Goal: Submit feedback/report problem: Leave review/rating

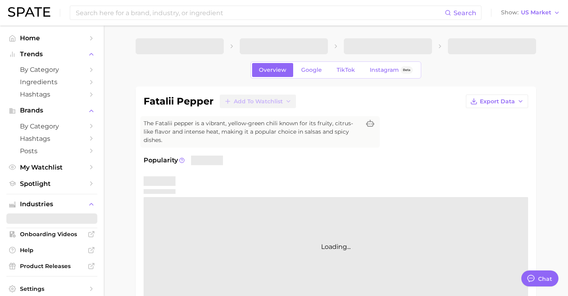
type textarea "x"
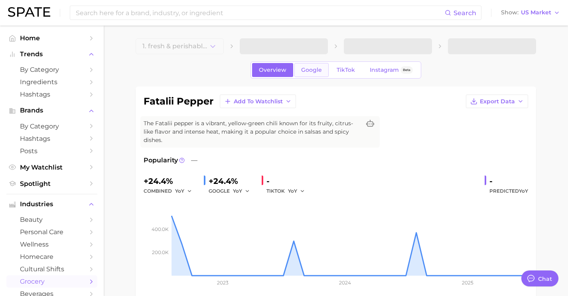
click at [306, 67] on span "Google" at bounding box center [311, 70] width 21 height 7
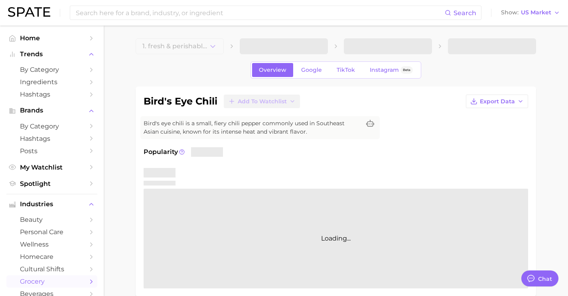
type textarea "x"
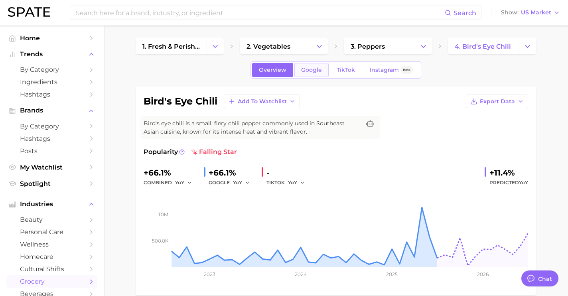
click at [313, 63] on link "Google" at bounding box center [311, 70] width 34 height 14
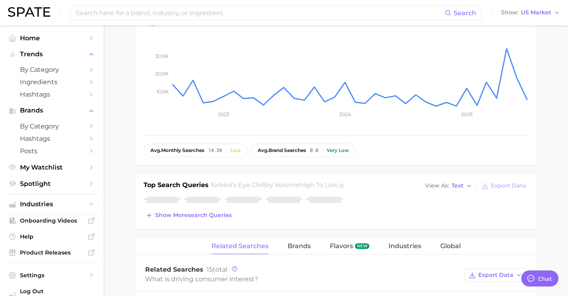
scroll to position [160, 0]
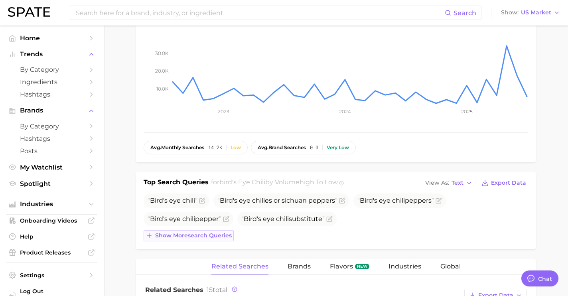
click at [223, 239] on button "Show more search queries" at bounding box center [189, 235] width 90 height 11
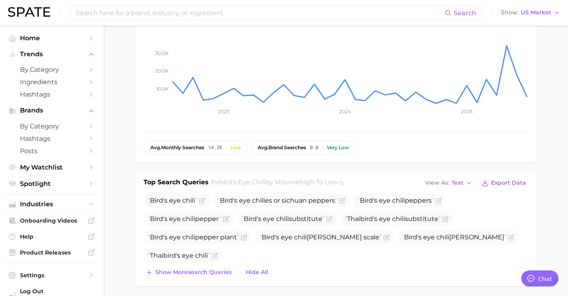
click at [222, 278] on div "Top Search Queries for bird's eye chili by Volume high to low View As Text Expo…" at bounding box center [336, 229] width 400 height 114
click at [221, 272] on span "Show more search queries" at bounding box center [193, 272] width 77 height 7
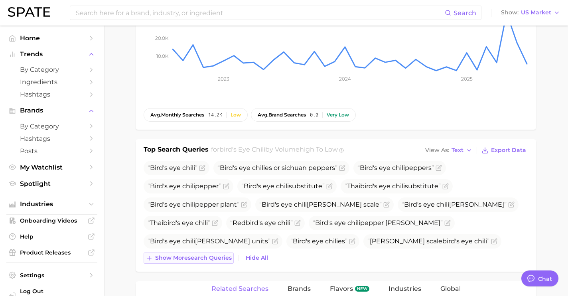
scroll to position [195, 0]
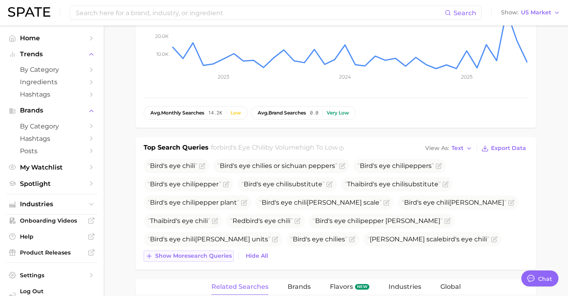
click at [220, 256] on span "Show more search queries" at bounding box center [193, 255] width 77 height 7
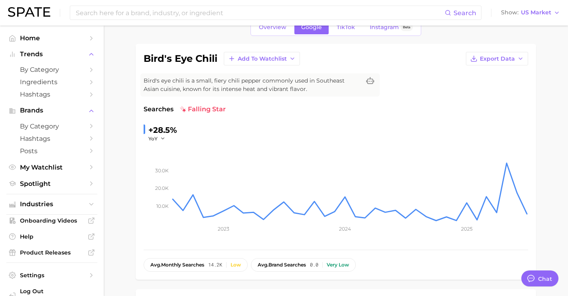
scroll to position [0, 0]
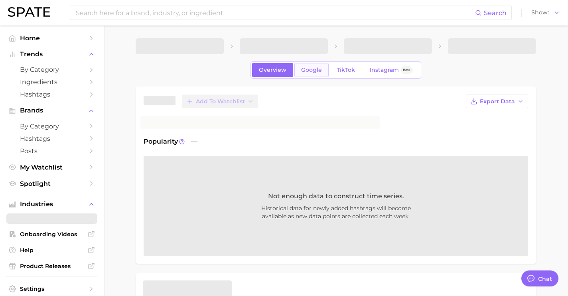
click at [317, 71] on span "Google" at bounding box center [311, 70] width 21 height 7
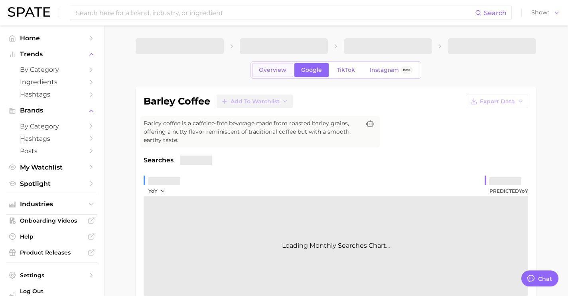
click at [286, 71] on span "Overview" at bounding box center [273, 70] width 28 height 7
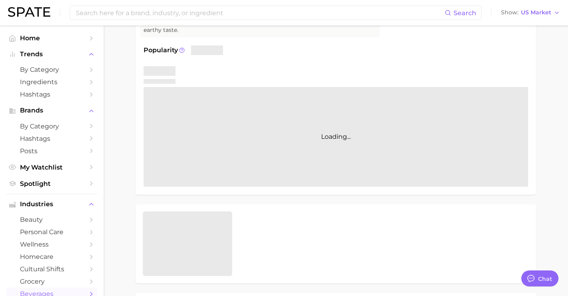
scroll to position [2998, 0]
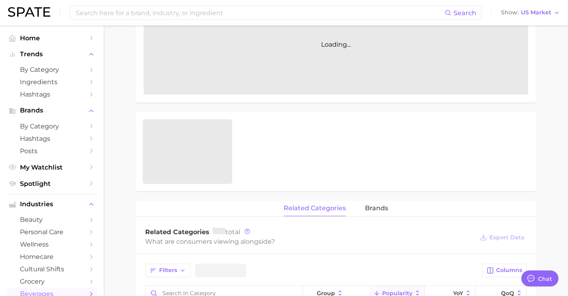
type textarea "x"
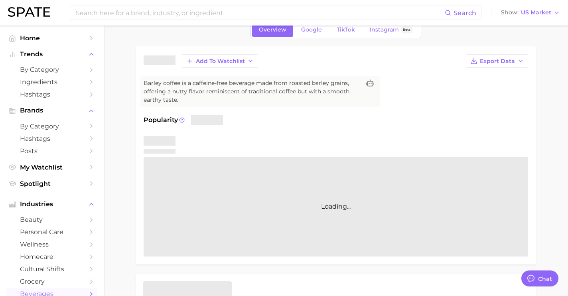
scroll to position [0, 0]
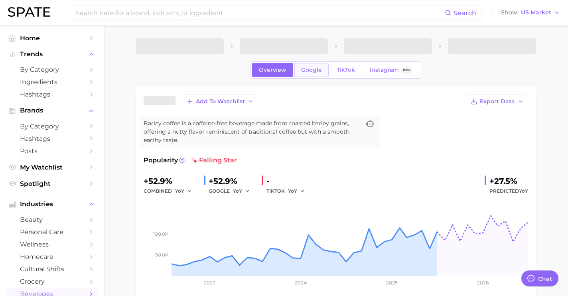
click at [308, 71] on span "Google" at bounding box center [311, 70] width 21 height 7
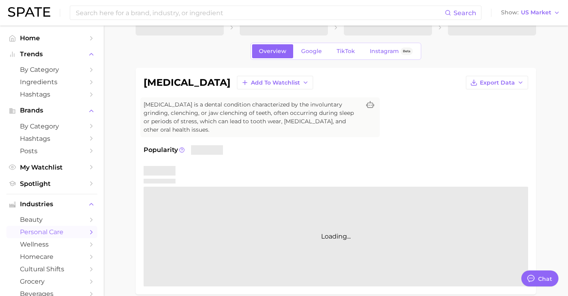
scroll to position [21, 0]
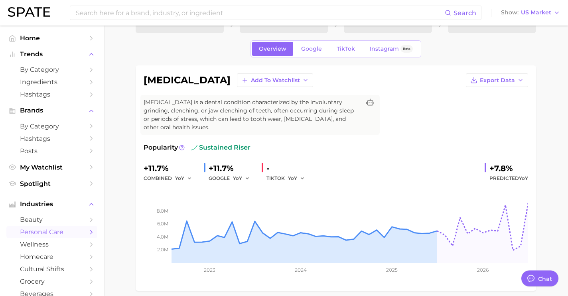
type textarea "x"
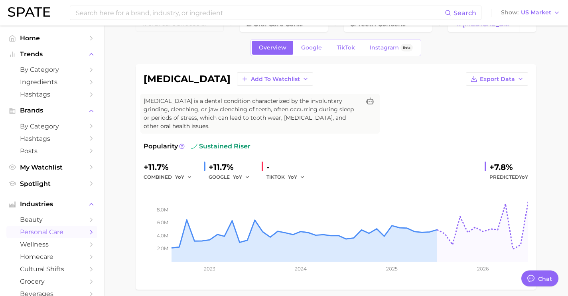
scroll to position [24, 0]
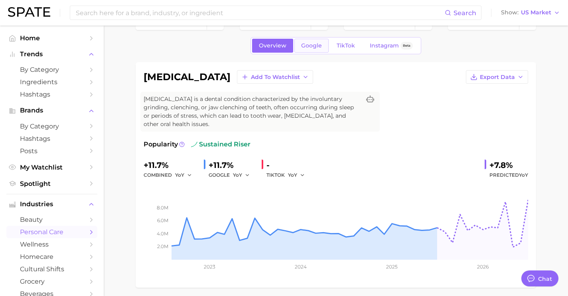
click at [309, 49] on link "Google" at bounding box center [311, 46] width 34 height 14
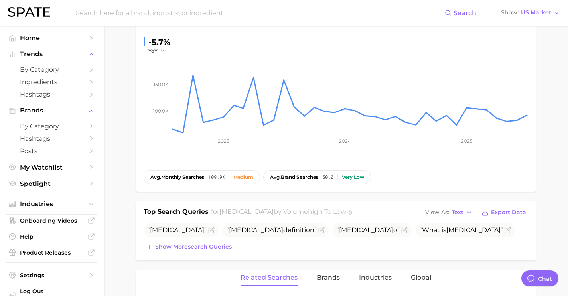
scroll to position [148, 0]
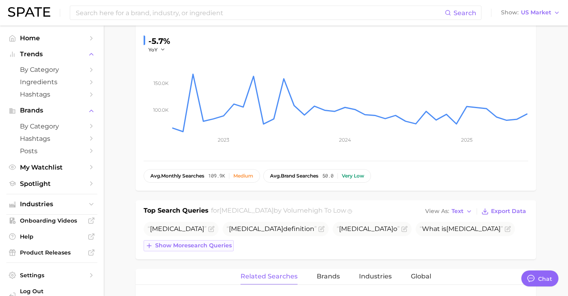
click at [216, 242] on span "Show more search queries" at bounding box center [193, 245] width 77 height 7
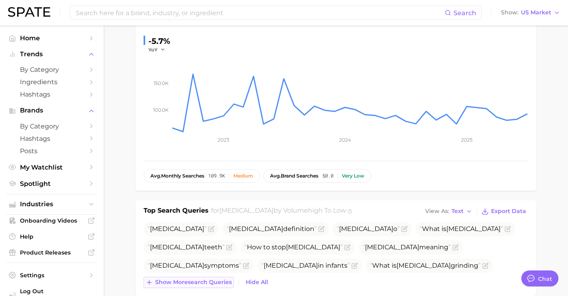
click at [214, 279] on span "Show more search queries" at bounding box center [193, 282] width 77 height 7
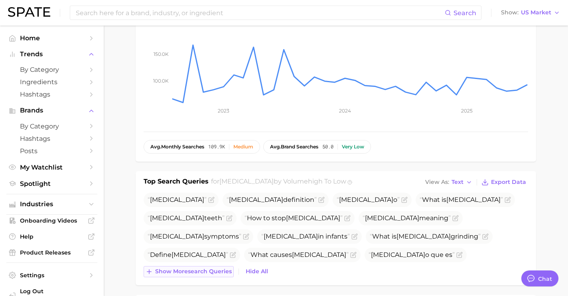
click at [214, 268] on span "Show more search queries" at bounding box center [193, 271] width 77 height 7
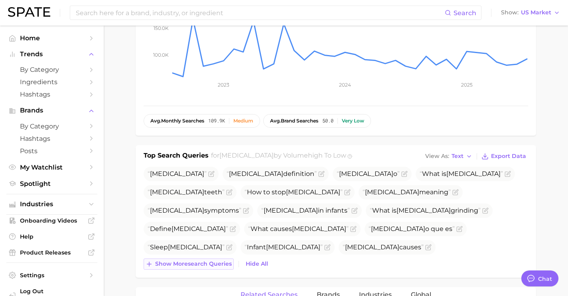
click at [214, 260] on button "Show more search queries" at bounding box center [189, 263] width 90 height 11
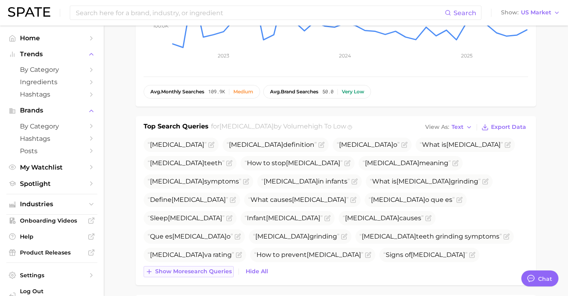
scroll to position [238, 0]
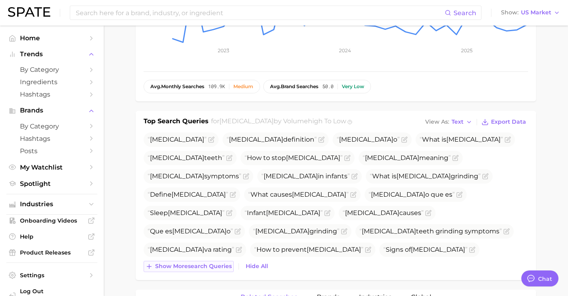
click at [214, 263] on span "Show more search queries" at bounding box center [193, 266] width 77 height 7
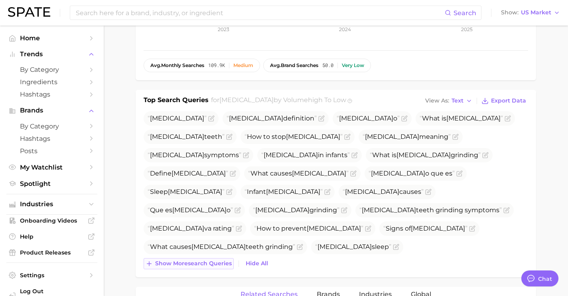
click at [213, 260] on button "Show more search queries" at bounding box center [189, 263] width 90 height 11
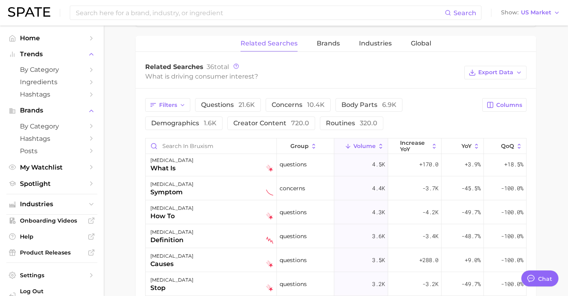
scroll to position [0, 0]
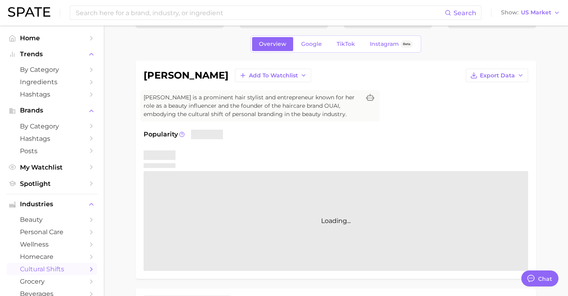
scroll to position [2998, 0]
type textarea "x"
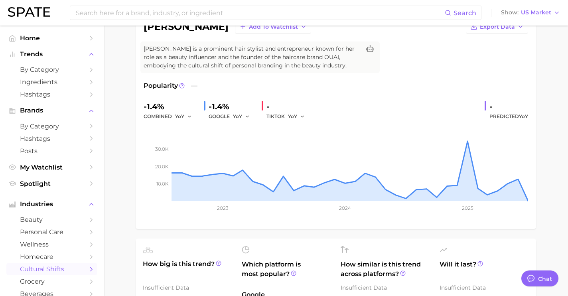
scroll to position [0, 0]
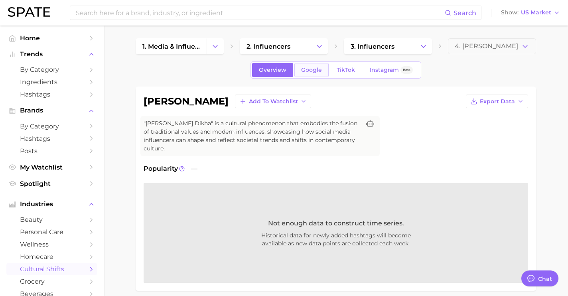
click at [301, 67] on span "Google" at bounding box center [311, 70] width 21 height 7
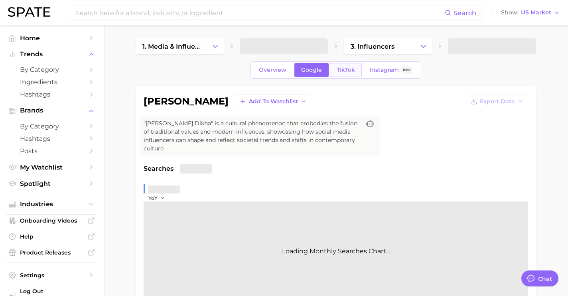
type textarea "x"
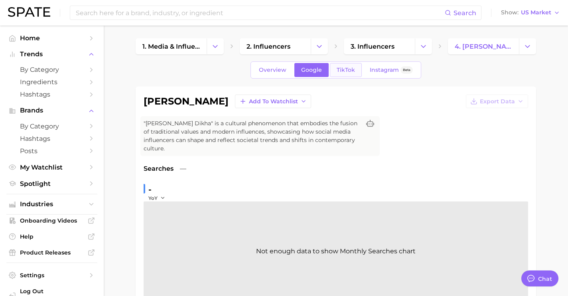
click at [347, 74] on link "TikTok" at bounding box center [346, 70] width 32 height 14
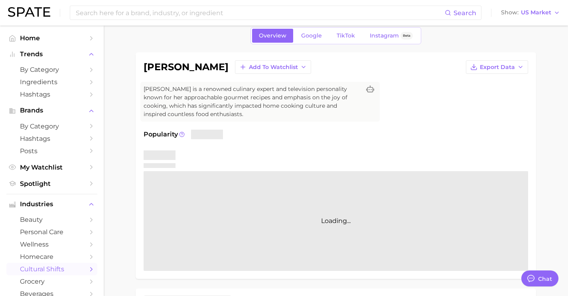
scroll to position [2998, 0]
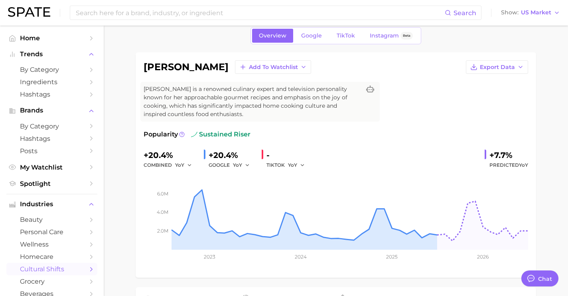
type textarea "x"
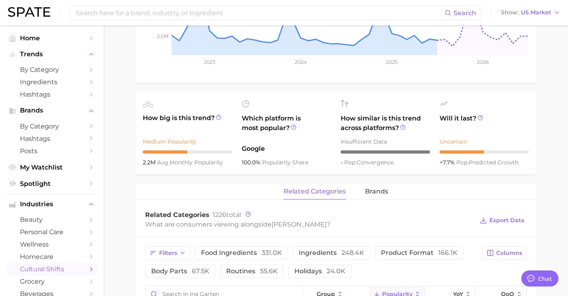
scroll to position [0, 0]
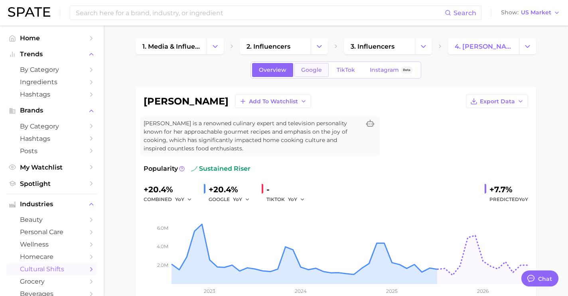
click at [311, 71] on span "Google" at bounding box center [311, 70] width 21 height 7
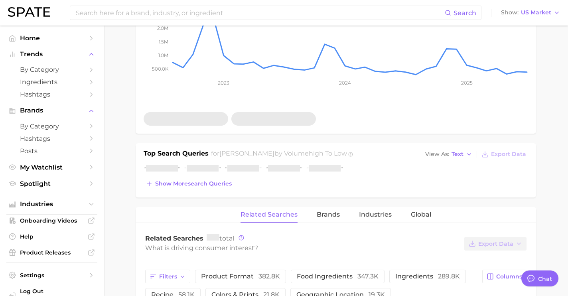
scroll to position [208, 0]
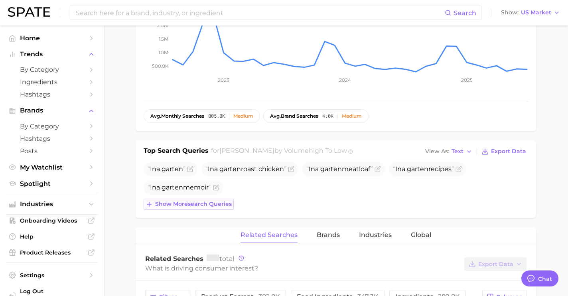
click at [228, 203] on span "Show more search queries" at bounding box center [193, 204] width 77 height 7
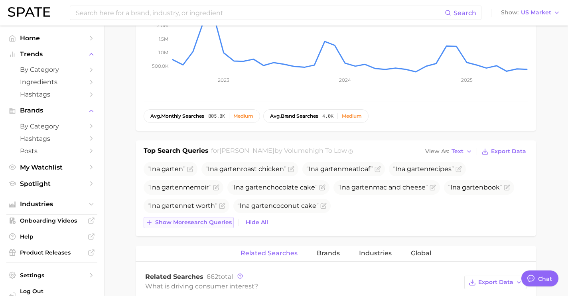
click at [223, 222] on span "Show more search queries" at bounding box center [193, 222] width 77 height 7
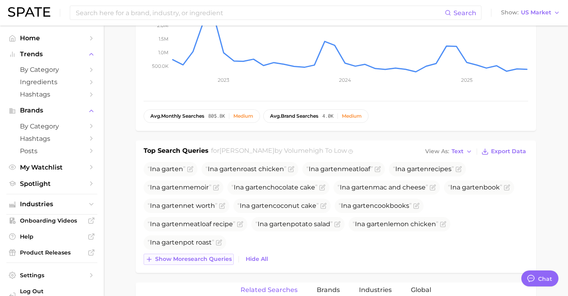
scroll to position [0, 0]
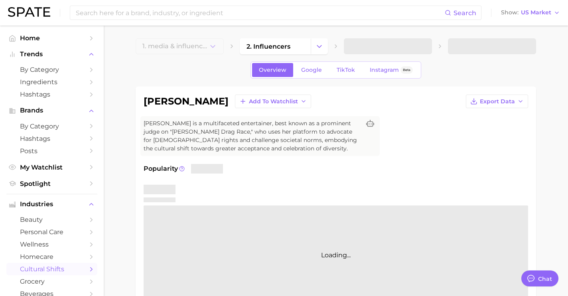
type textarea "x"
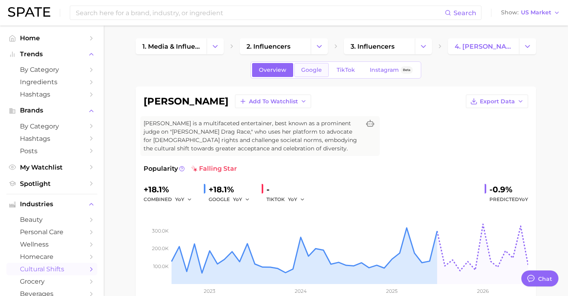
click at [318, 70] on span "Google" at bounding box center [311, 70] width 21 height 7
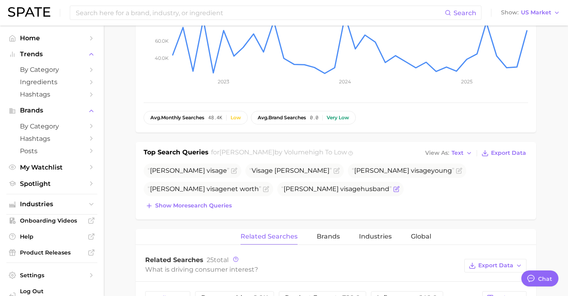
scroll to position [206, 0]
click at [216, 204] on span "Show more search queries" at bounding box center [193, 206] width 77 height 7
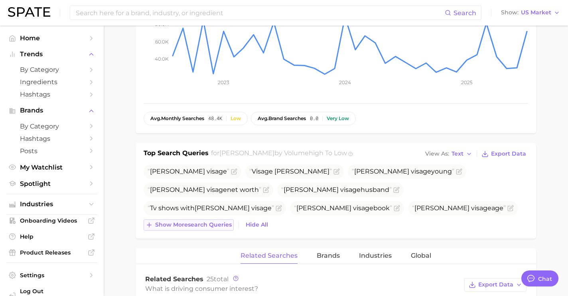
click at [217, 223] on span "Show more search queries" at bounding box center [193, 224] width 77 height 7
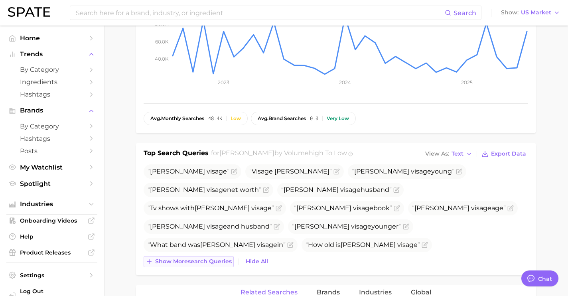
click at [217, 259] on span "Show more search queries" at bounding box center [193, 261] width 77 height 7
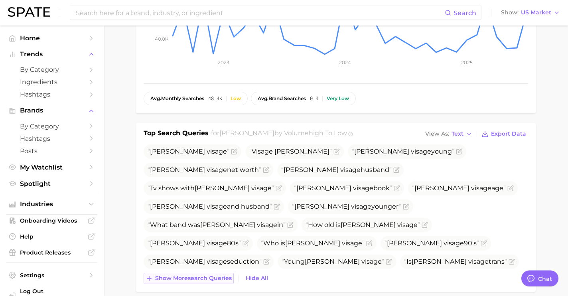
scroll to position [230, 0]
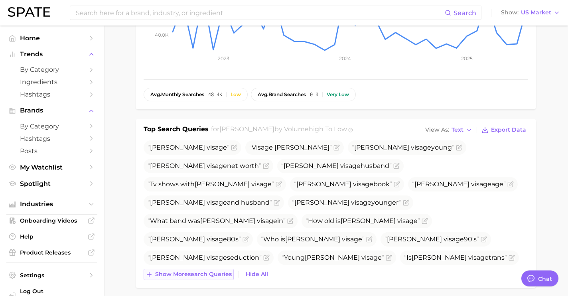
click at [217, 274] on span "Show more search queries" at bounding box center [193, 274] width 77 height 7
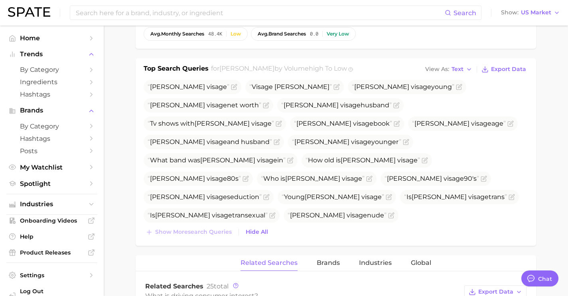
scroll to position [0, 0]
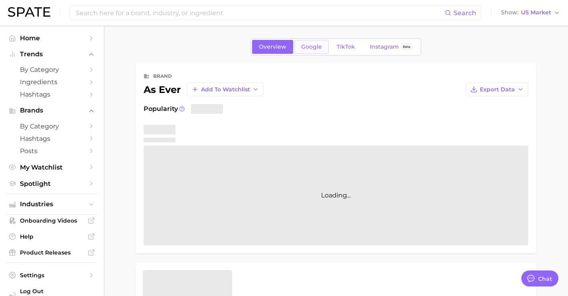
type textarea "x"
click at [311, 49] on span "Google" at bounding box center [311, 46] width 21 height 7
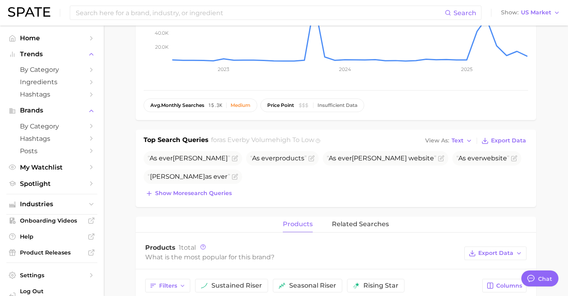
scroll to position [169, 0]
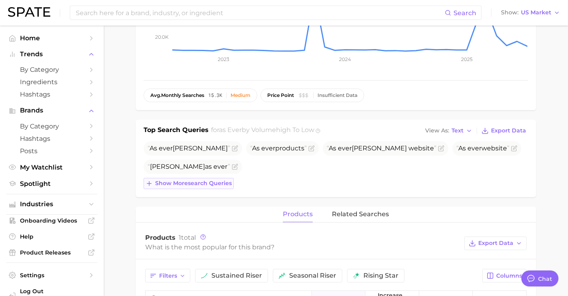
click at [224, 177] on div "As ever [PERSON_NAME] As ever products As ever [PERSON_NAME] website As ever we…" at bounding box center [336, 165] width 384 height 48
click at [222, 185] on span "Show more search queries" at bounding box center [193, 183] width 77 height 7
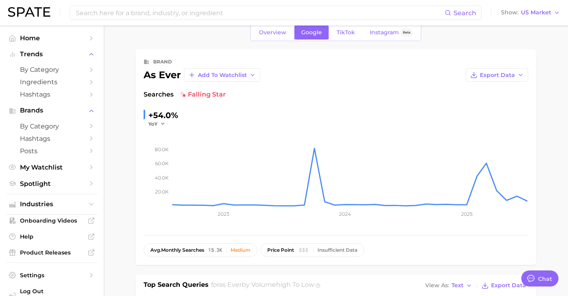
scroll to position [0, 0]
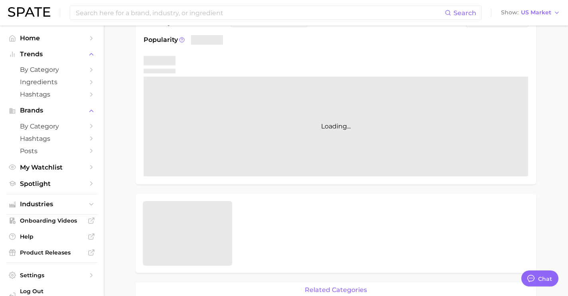
scroll to position [68, 0]
type textarea "x"
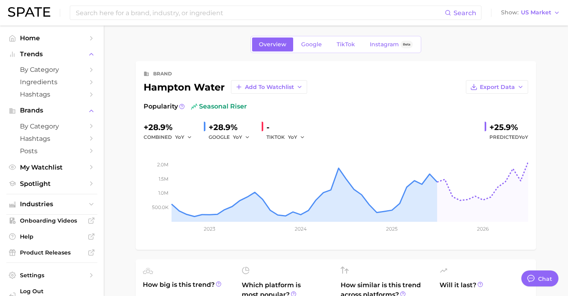
scroll to position [0, 0]
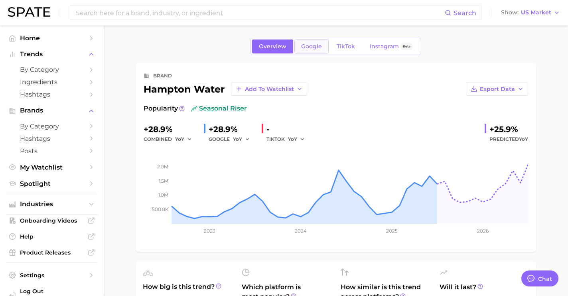
click at [308, 47] on span "Google" at bounding box center [311, 46] width 21 height 7
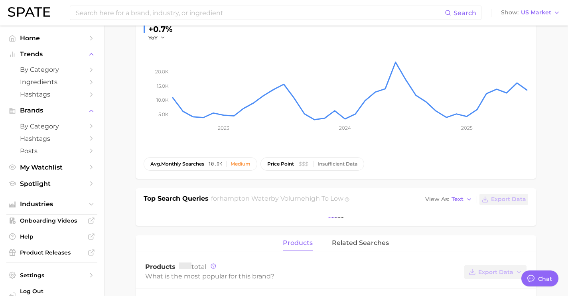
scroll to position [101, 0]
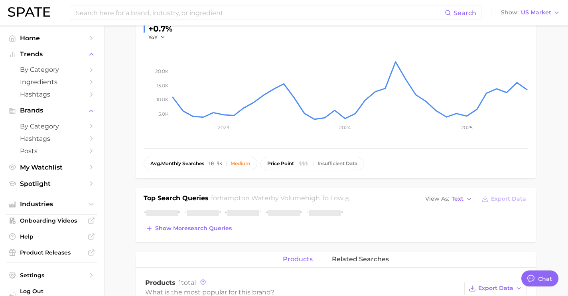
click at [227, 228] on span "Show more search queries" at bounding box center [193, 228] width 77 height 7
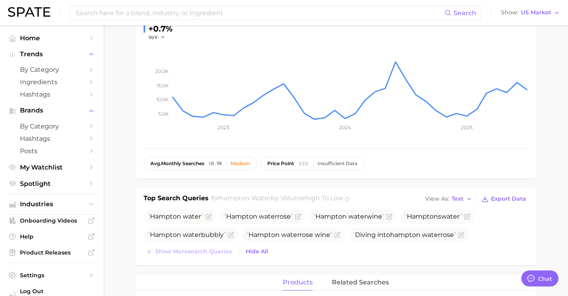
scroll to position [0, 0]
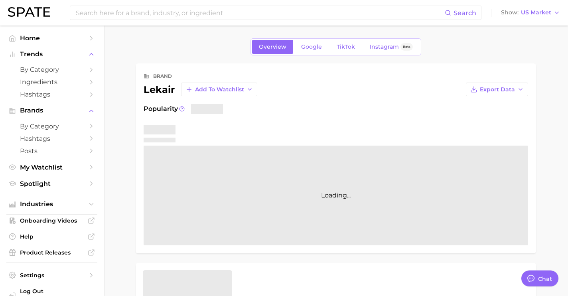
type textarea "x"
click at [305, 52] on link "Google" at bounding box center [311, 47] width 34 height 14
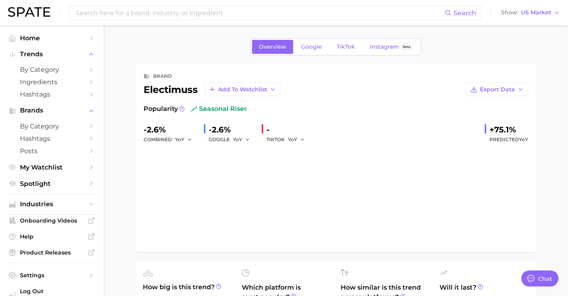
scroll to position [2998, 0]
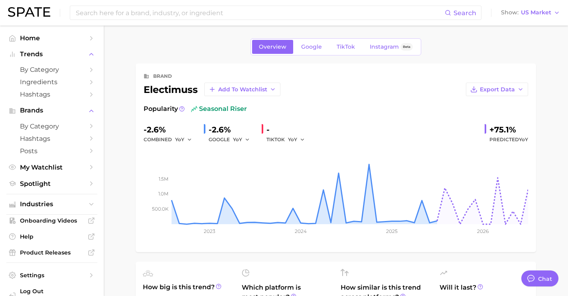
type textarea "x"
click at [311, 53] on link "Google" at bounding box center [311, 47] width 34 height 14
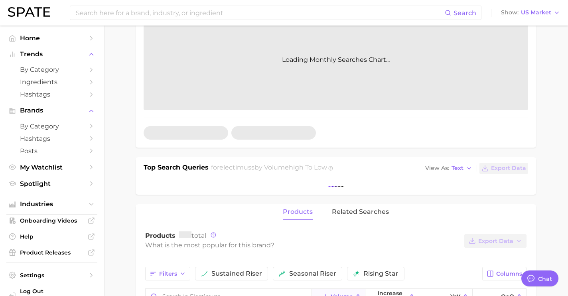
scroll to position [173, 0]
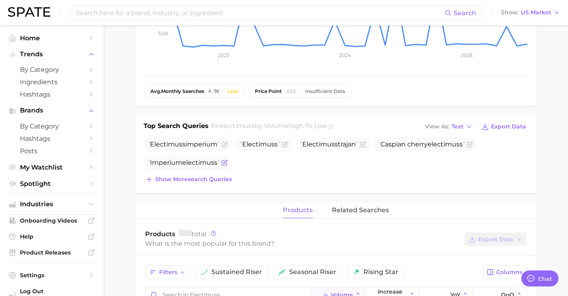
click at [227, 161] on icon "Flag as miscategorized or irrelevant" at bounding box center [224, 163] width 6 height 6
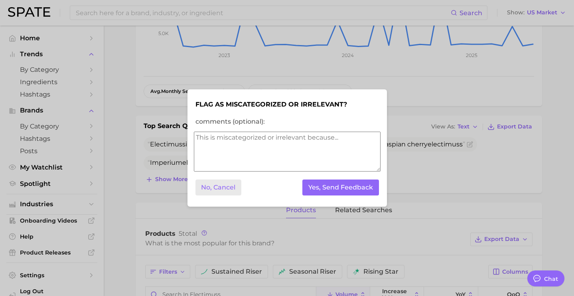
click at [235, 191] on button "No, Cancel" at bounding box center [218, 187] width 46 height 16
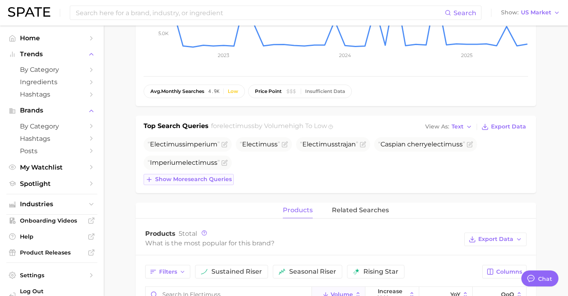
click at [218, 182] on span "Show more search queries" at bounding box center [193, 179] width 77 height 7
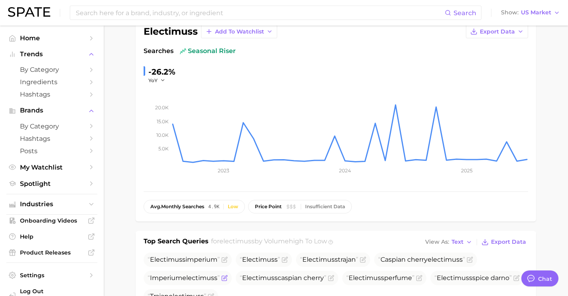
scroll to position [0, 0]
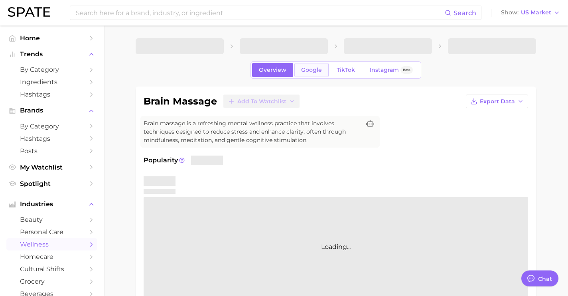
type textarea "x"
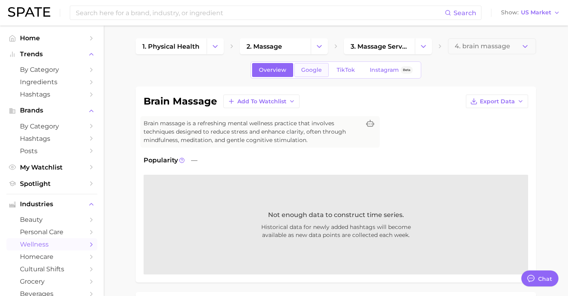
click at [319, 73] on span "Google" at bounding box center [311, 70] width 21 height 7
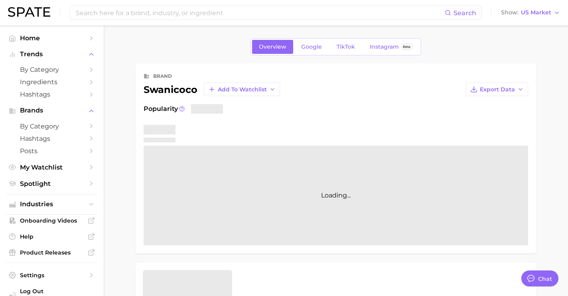
scroll to position [2998, 0]
type textarea "x"
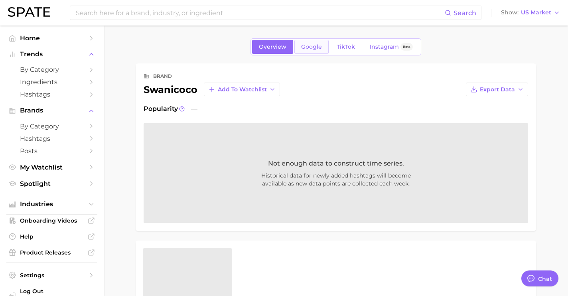
click at [315, 49] on span "Google" at bounding box center [311, 46] width 21 height 7
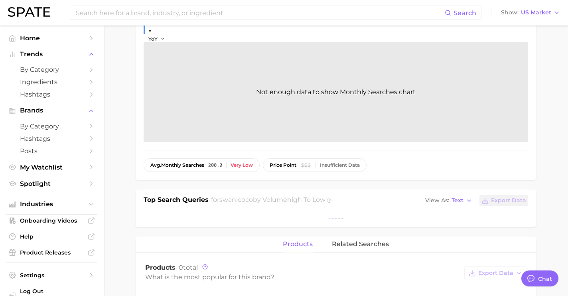
scroll to position [100, 0]
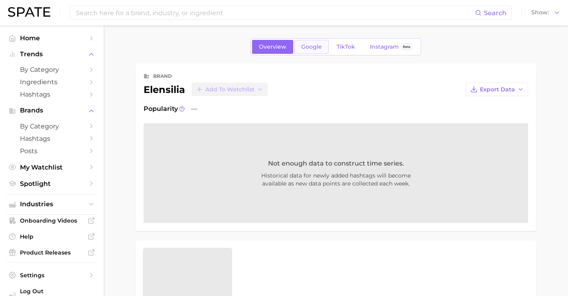
click at [307, 43] on link "Google" at bounding box center [311, 47] width 34 height 14
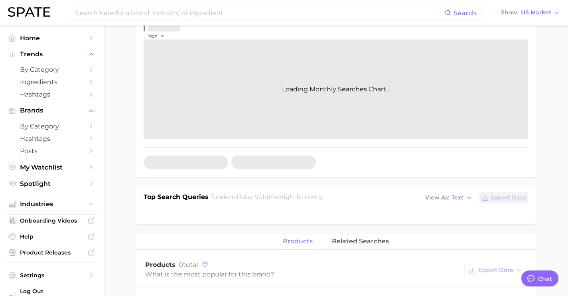
scroll to position [2708, 0]
type textarea "x"
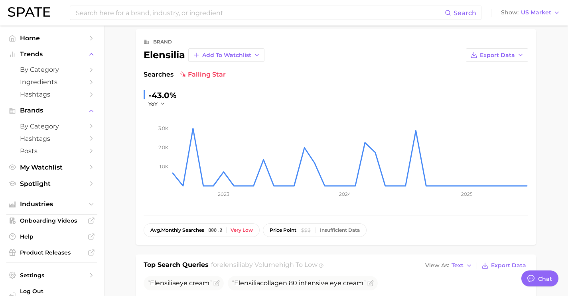
scroll to position [0, 0]
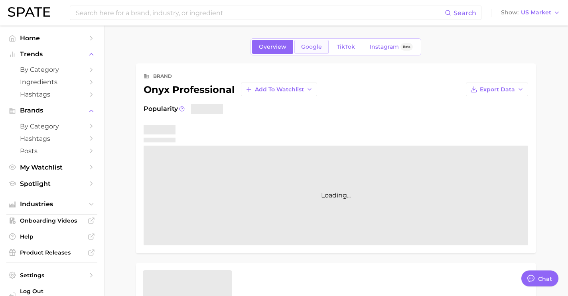
scroll to position [2998, 0]
type textarea "x"
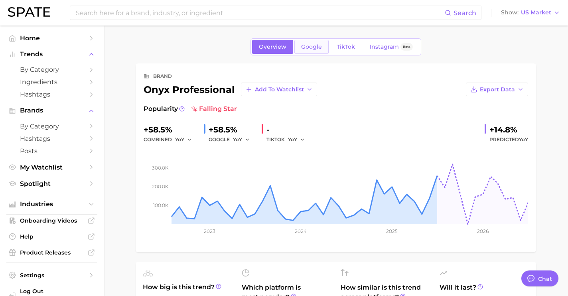
click at [316, 47] on span "Google" at bounding box center [311, 46] width 21 height 7
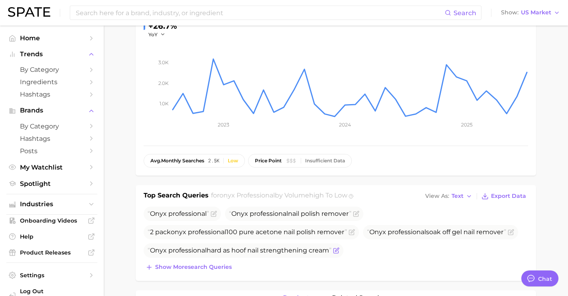
scroll to position [106, 0]
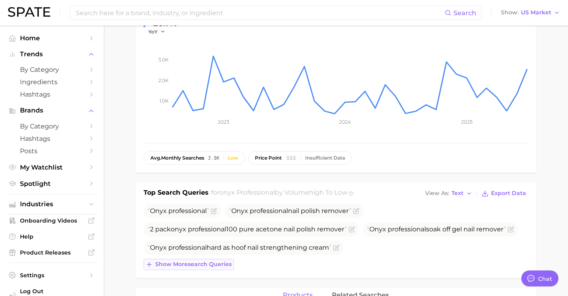
click at [195, 268] on button "Show more search queries" at bounding box center [189, 264] width 90 height 11
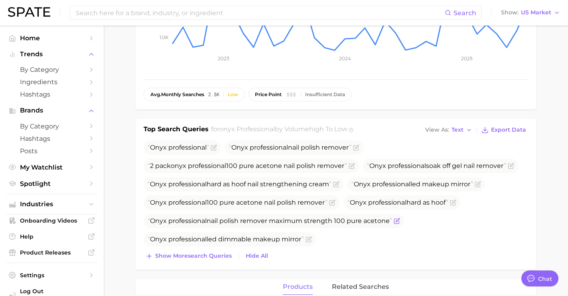
scroll to position [170, 0]
click at [199, 257] on span "Show more search queries" at bounding box center [193, 255] width 77 height 7
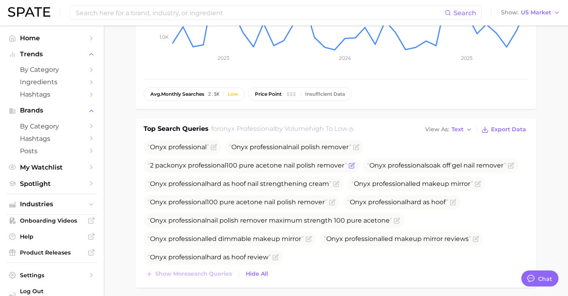
scroll to position [0, 0]
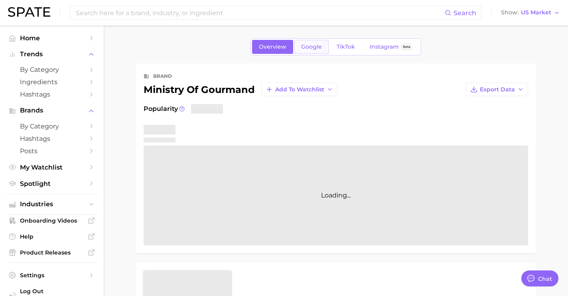
type textarea "x"
click at [317, 51] on link "Google" at bounding box center [311, 47] width 34 height 14
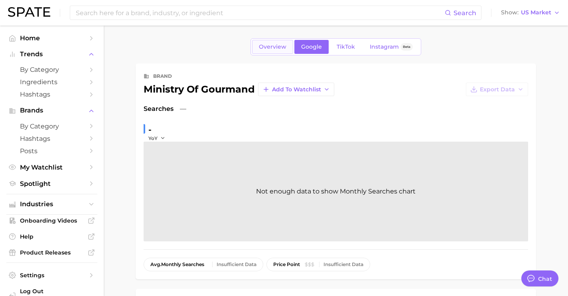
click at [272, 51] on link "Overview" at bounding box center [272, 47] width 41 height 14
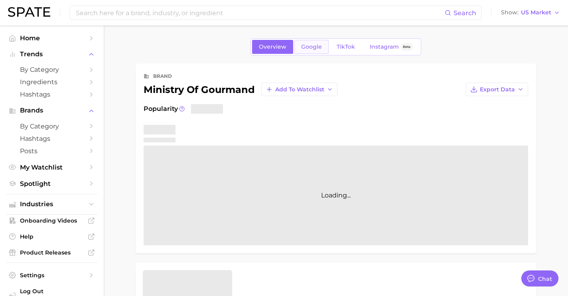
click at [308, 52] on link "Google" at bounding box center [311, 47] width 34 height 14
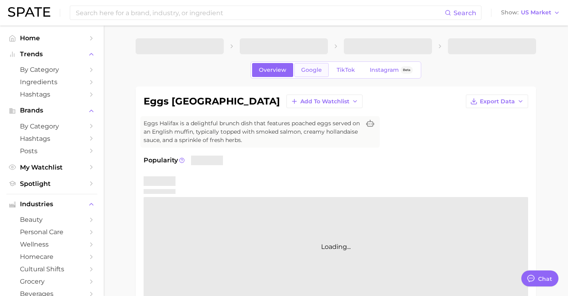
scroll to position [2998, 0]
type textarea "x"
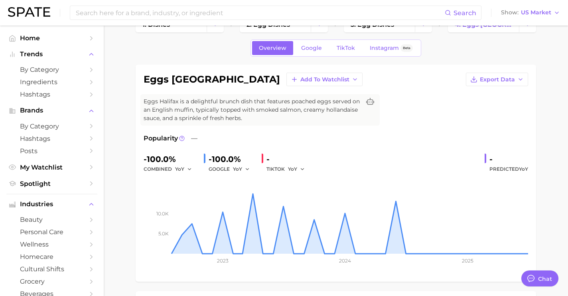
scroll to position [0, 0]
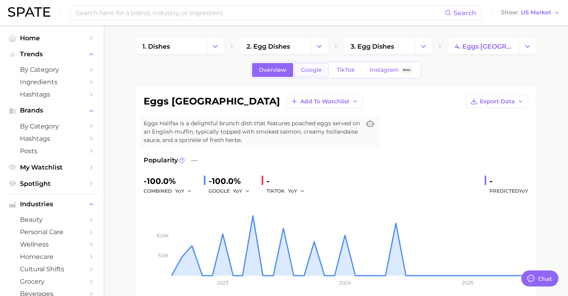
click at [310, 68] on span "Google" at bounding box center [311, 70] width 21 height 7
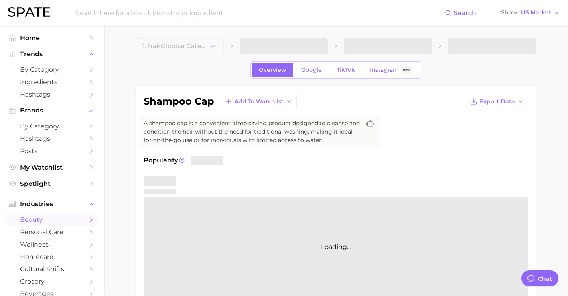
type textarea "x"
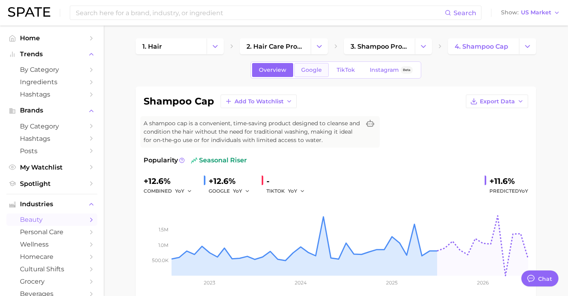
click at [312, 68] on span "Google" at bounding box center [311, 70] width 21 height 7
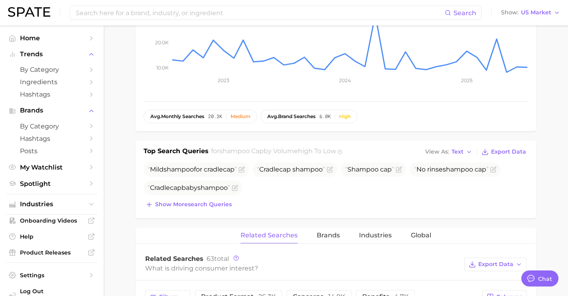
scroll to position [213, 0]
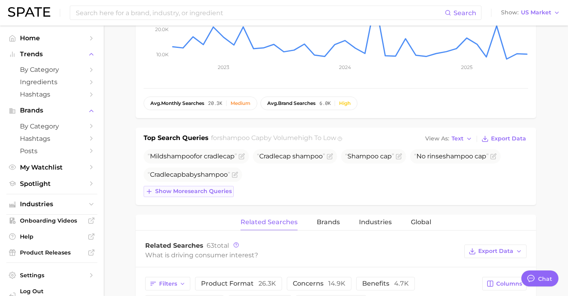
click at [213, 188] on span "Show more search queries" at bounding box center [193, 191] width 77 height 7
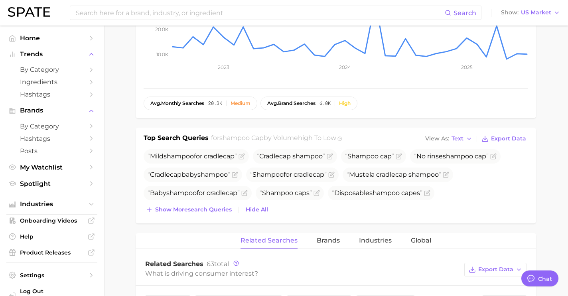
click at [219, 203] on div "Mild shampoo for [MEDICAL_DATA] [MEDICAL_DATA] shampoo Shampoo cap No rinse sha…" at bounding box center [336, 182] width 384 height 66
click at [244, 155] on icon "Flag as miscategorized or irrelevant" at bounding box center [242, 156] width 4 height 4
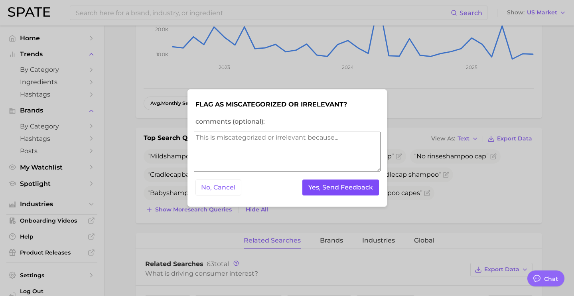
click at [323, 184] on button "Yes, Send Feedback" at bounding box center [340, 187] width 77 height 16
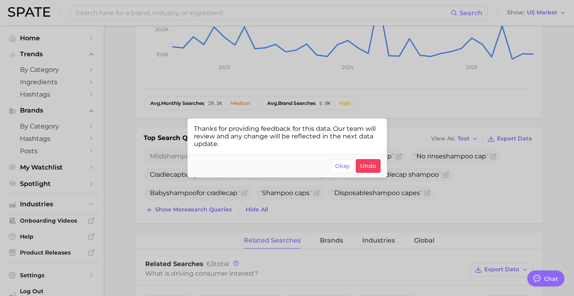
click at [374, 211] on div at bounding box center [287, 148] width 574 height 296
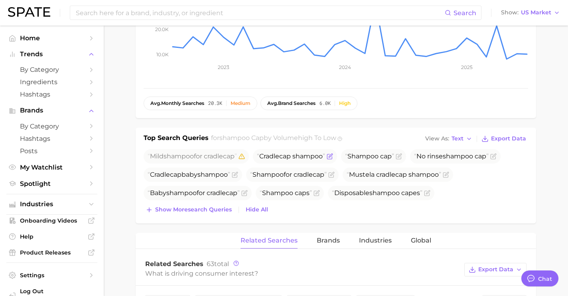
click at [333, 156] on icon "Flag as miscategorized or irrelevant" at bounding box center [330, 156] width 6 height 6
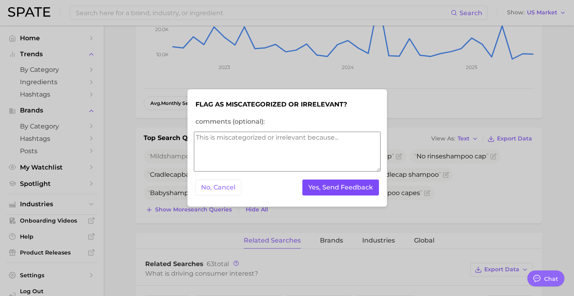
click at [358, 189] on button "Yes, Send Feedback" at bounding box center [340, 187] width 77 height 16
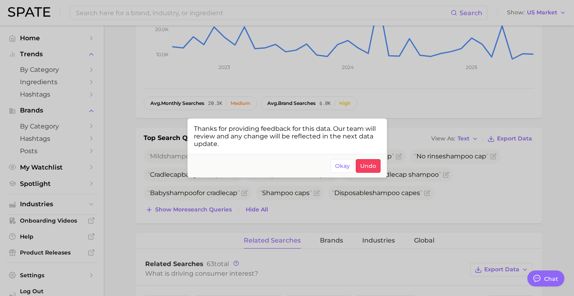
click at [458, 180] on div at bounding box center [287, 148] width 574 height 296
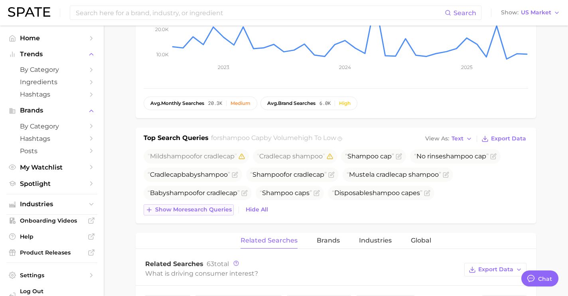
click at [210, 212] on span "Show more search queries" at bounding box center [193, 209] width 77 height 7
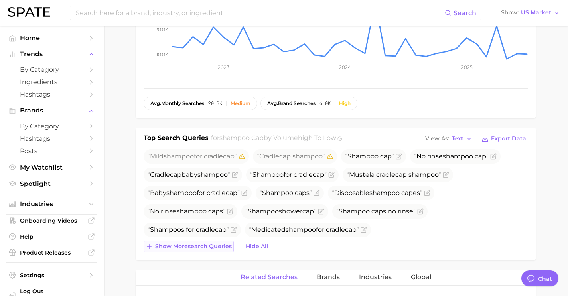
click at [217, 244] on span "Show more search queries" at bounding box center [193, 246] width 77 height 7
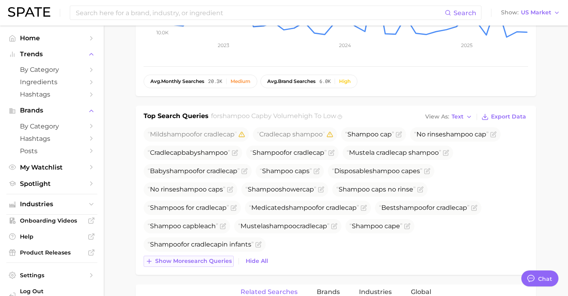
scroll to position [241, 0]
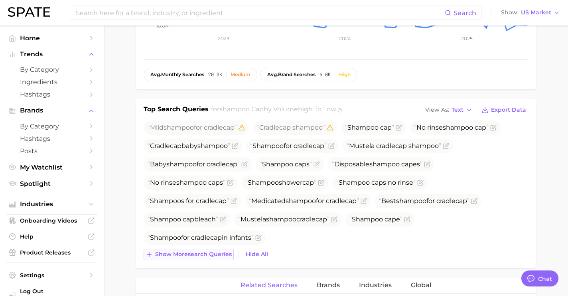
click at [220, 254] on span "Show more search queries" at bounding box center [193, 254] width 77 height 7
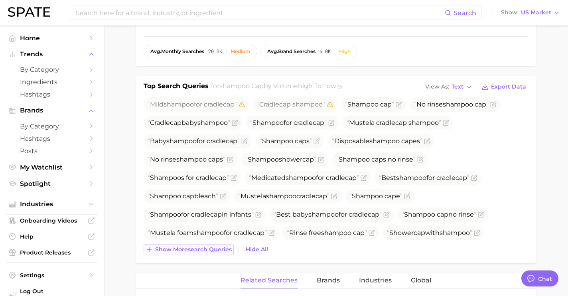
click at [220, 253] on button "Show more search queries" at bounding box center [189, 249] width 90 height 11
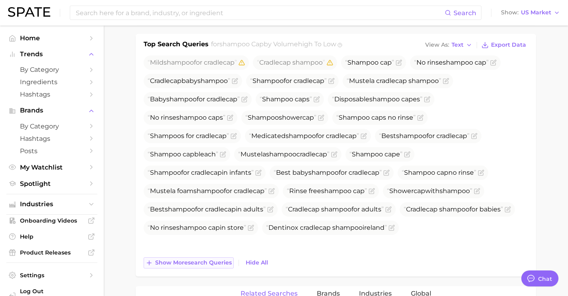
click at [221, 260] on span "Show more search queries" at bounding box center [193, 262] width 77 height 7
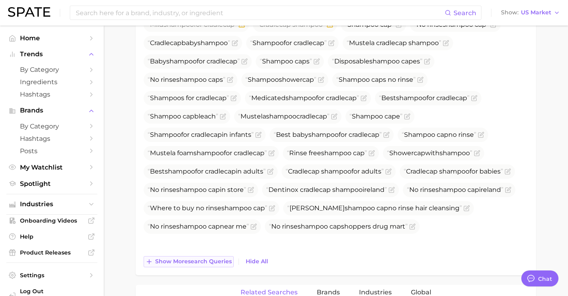
click at [221, 261] on span "Show more search queries" at bounding box center [193, 261] width 77 height 7
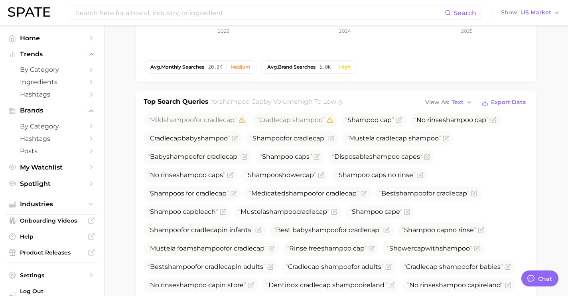
scroll to position [209, 0]
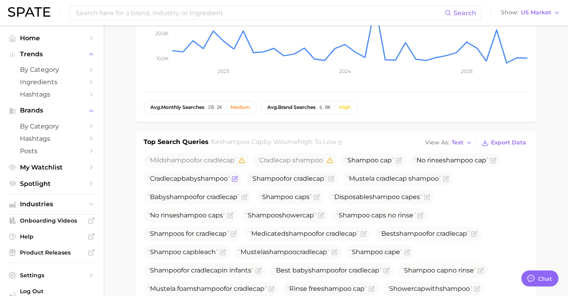
click at [238, 177] on icon "Flag as miscategorized or irrelevant" at bounding box center [235, 178] width 6 height 6
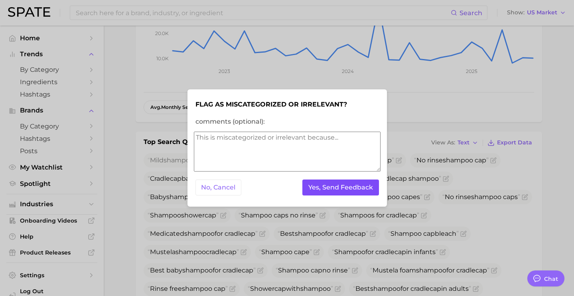
click at [316, 190] on button "Yes, Send Feedback" at bounding box center [340, 187] width 77 height 16
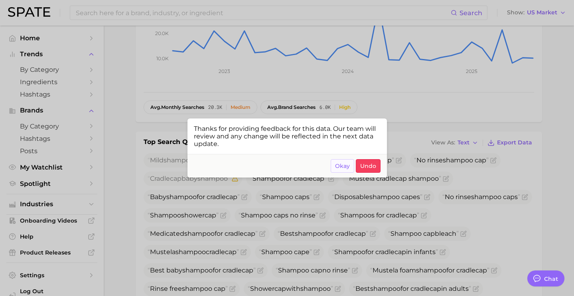
click at [335, 165] on button "Okay" at bounding box center [343, 166] width 24 height 14
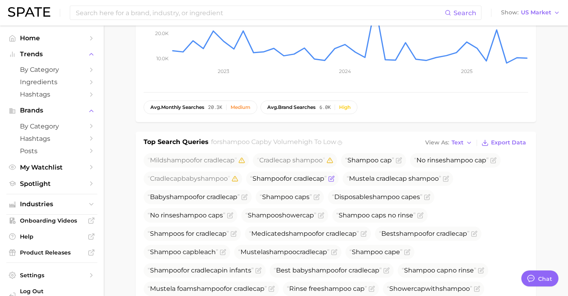
click at [334, 179] on icon "Flag as miscategorized or irrelevant" at bounding box center [332, 178] width 4 height 4
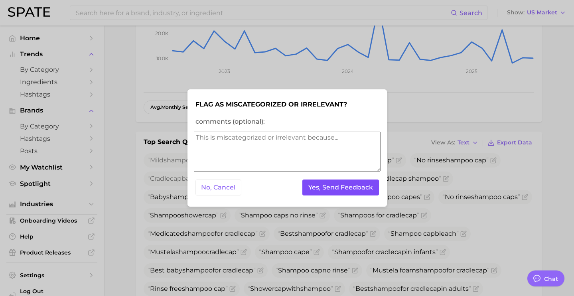
click at [356, 189] on button "Yes, Send Feedback" at bounding box center [340, 187] width 77 height 16
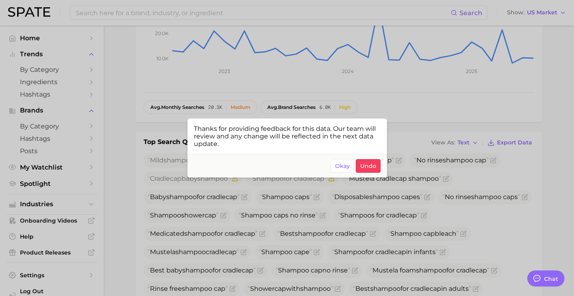
click at [440, 179] on div at bounding box center [287, 148] width 574 height 296
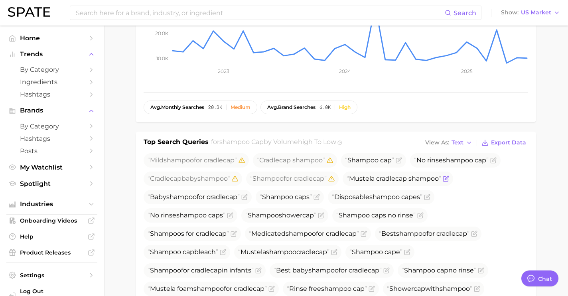
click at [448, 179] on icon "Flag as miscategorized or irrelevant" at bounding box center [447, 178] width 4 height 4
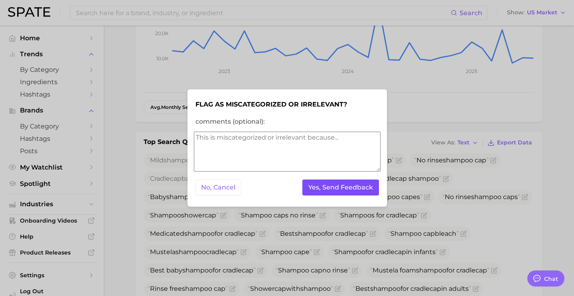
click at [349, 184] on button "Yes, Send Feedback" at bounding box center [340, 187] width 77 height 16
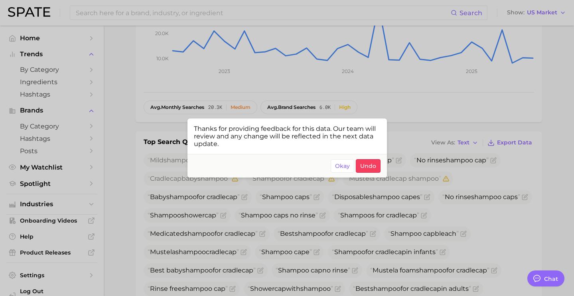
click at [445, 166] on div at bounding box center [287, 148] width 574 height 296
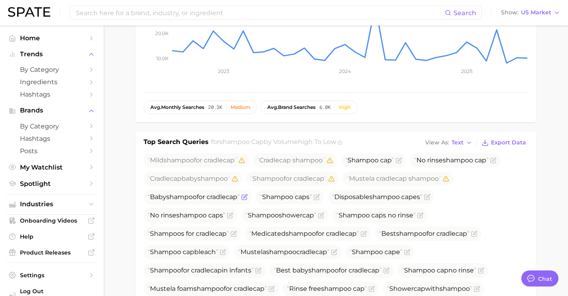
click at [247, 197] on icon "Flag as miscategorized or irrelevant" at bounding box center [245, 196] width 4 height 4
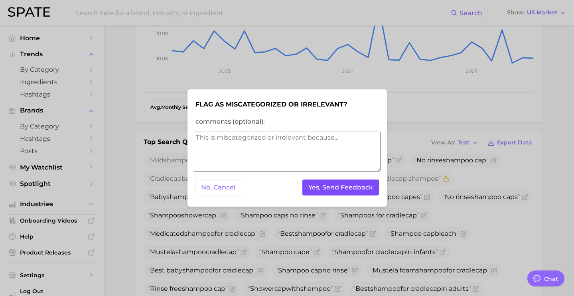
click at [323, 192] on button "Yes, Send Feedback" at bounding box center [340, 187] width 77 height 16
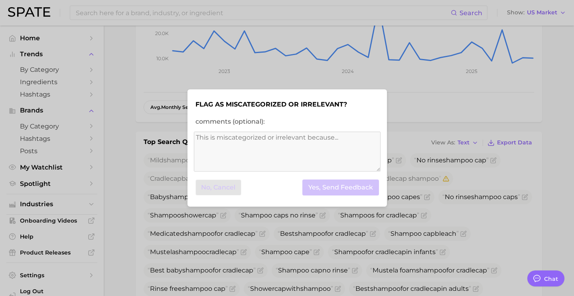
click at [291, 236] on div at bounding box center [287, 148] width 574 height 296
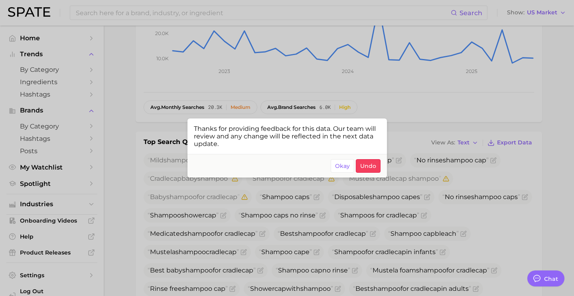
click at [266, 217] on div at bounding box center [287, 148] width 574 height 296
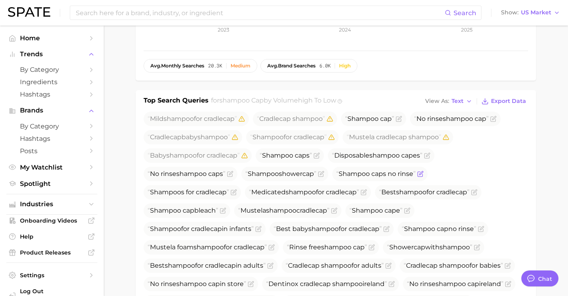
scroll to position [263, 0]
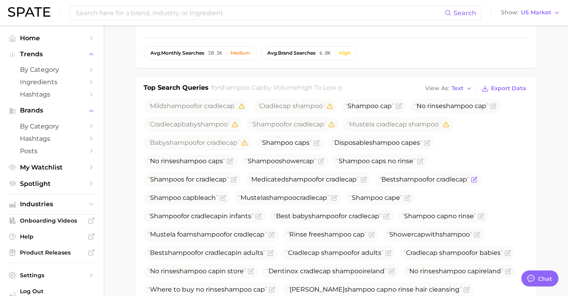
click at [477, 178] on icon "Flag as miscategorized or irrelevant" at bounding box center [475, 179] width 4 height 4
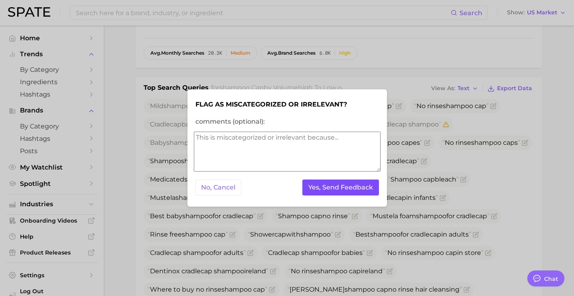
click at [330, 193] on button "Yes, Send Feedback" at bounding box center [340, 187] width 77 height 16
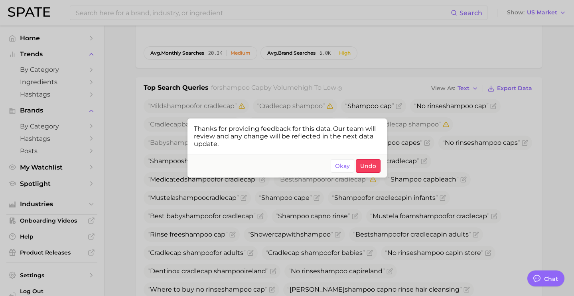
click at [343, 217] on div at bounding box center [287, 148] width 574 height 296
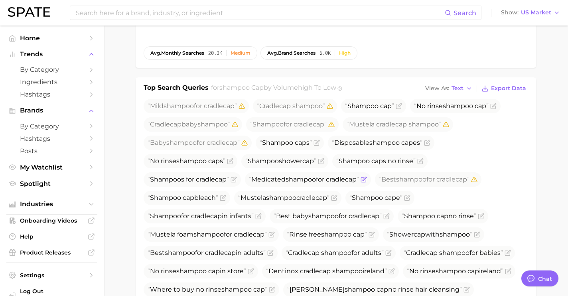
click at [367, 178] on icon "Flag as miscategorized or irrelevant" at bounding box center [363, 179] width 6 height 6
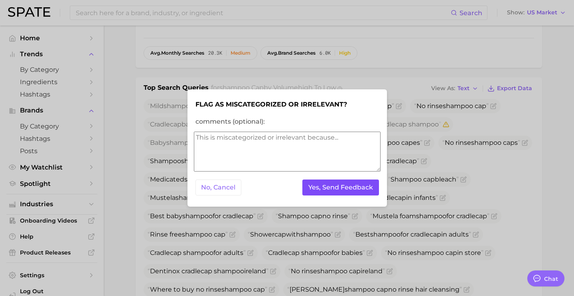
click at [344, 185] on button "Yes, Send Feedback" at bounding box center [340, 187] width 77 height 16
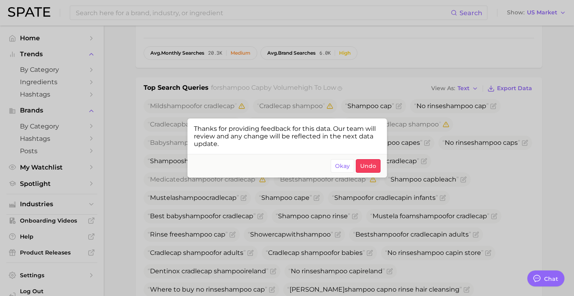
click at [304, 220] on div at bounding box center [287, 148] width 574 height 296
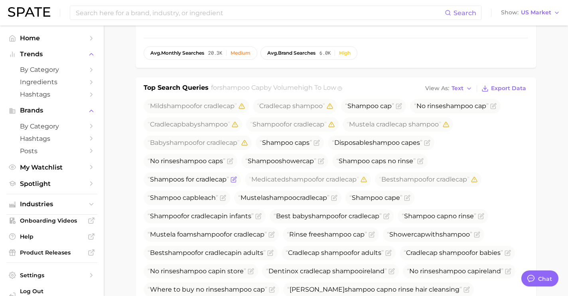
click at [236, 180] on icon "Flag as miscategorized or irrelevant" at bounding box center [233, 179] width 6 height 6
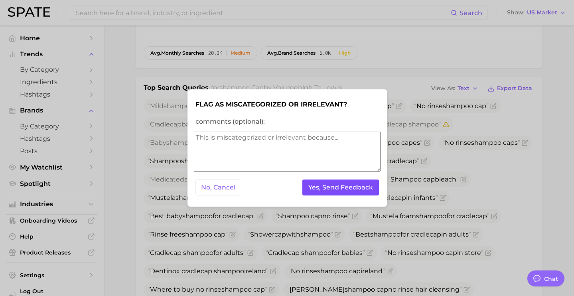
click at [321, 188] on button "Yes, Send Feedback" at bounding box center [340, 187] width 77 height 16
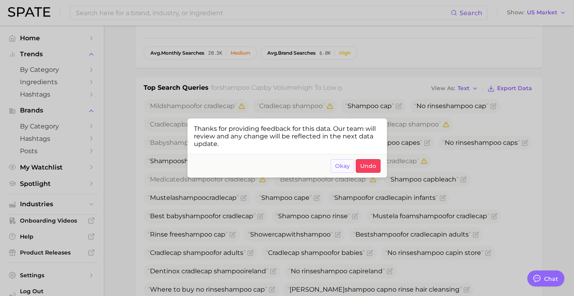
click at [336, 164] on span "Okay" at bounding box center [342, 166] width 15 height 7
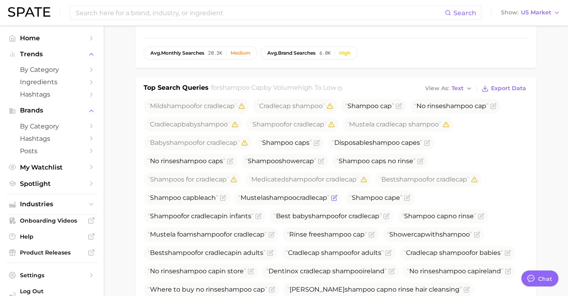
click at [337, 197] on icon "Flag as miscategorized or irrelevant" at bounding box center [334, 198] width 6 height 6
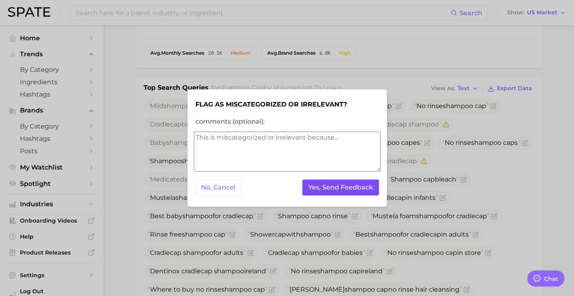
click at [355, 194] on button "Yes, Send Feedback" at bounding box center [340, 187] width 77 height 16
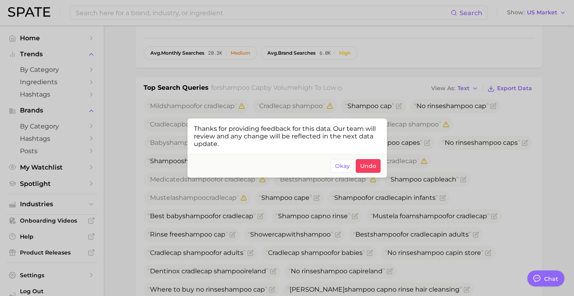
click at [299, 85] on div at bounding box center [287, 148] width 574 height 296
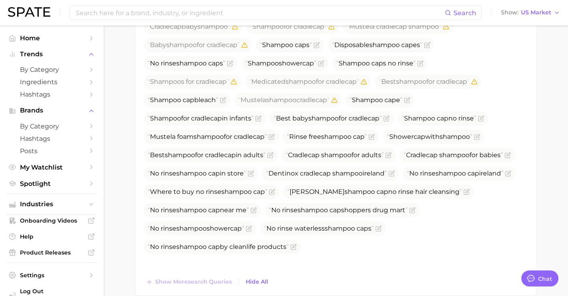
scroll to position [358, 0]
